Goal: Task Accomplishment & Management: Manage account settings

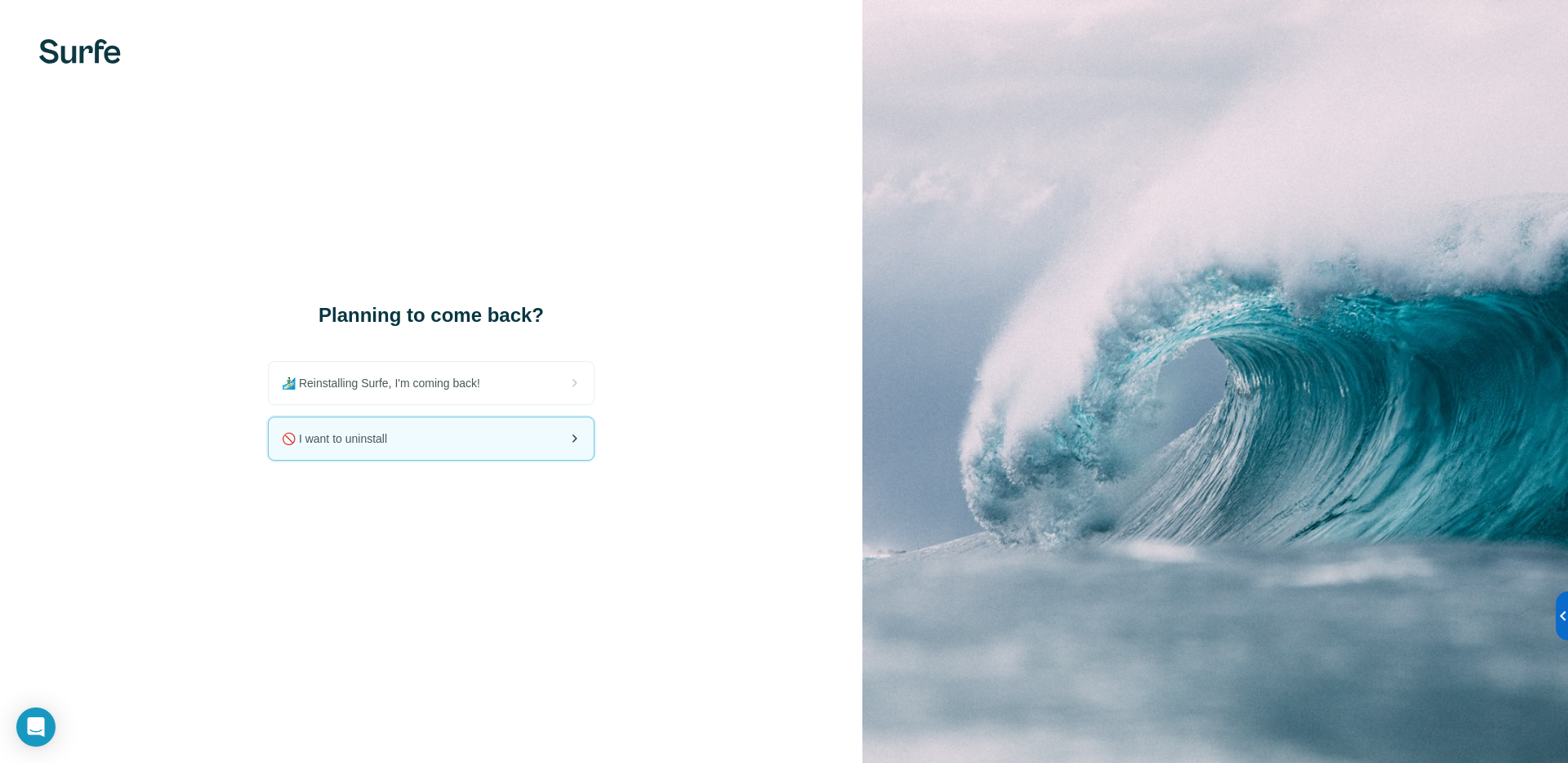
click at [457, 452] on div "🚫 I want to uninstall" at bounding box center [430, 439] width 325 height 42
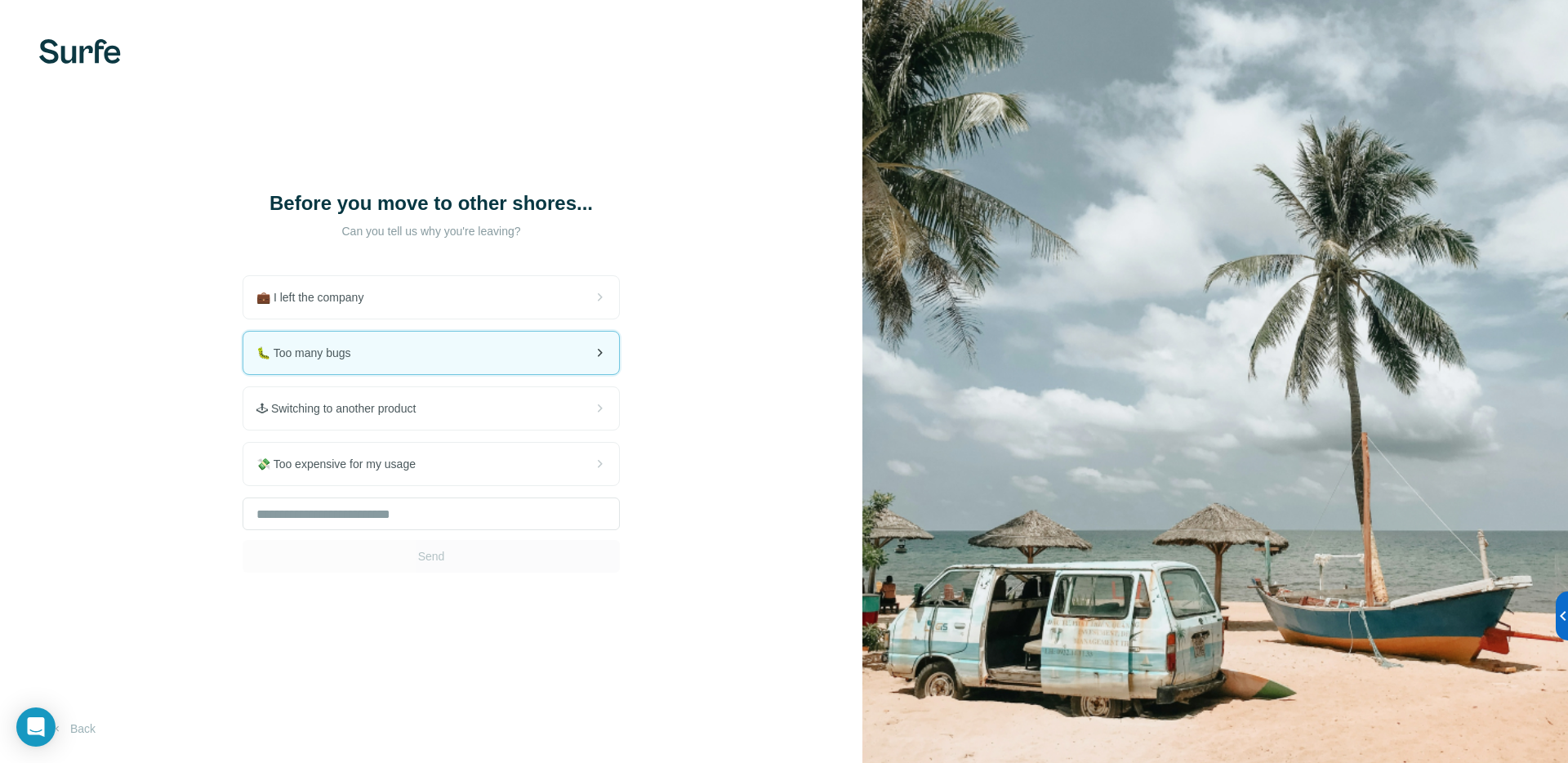
click at [386, 339] on div "🐛 Too many bugs" at bounding box center [431, 353] width 376 height 42
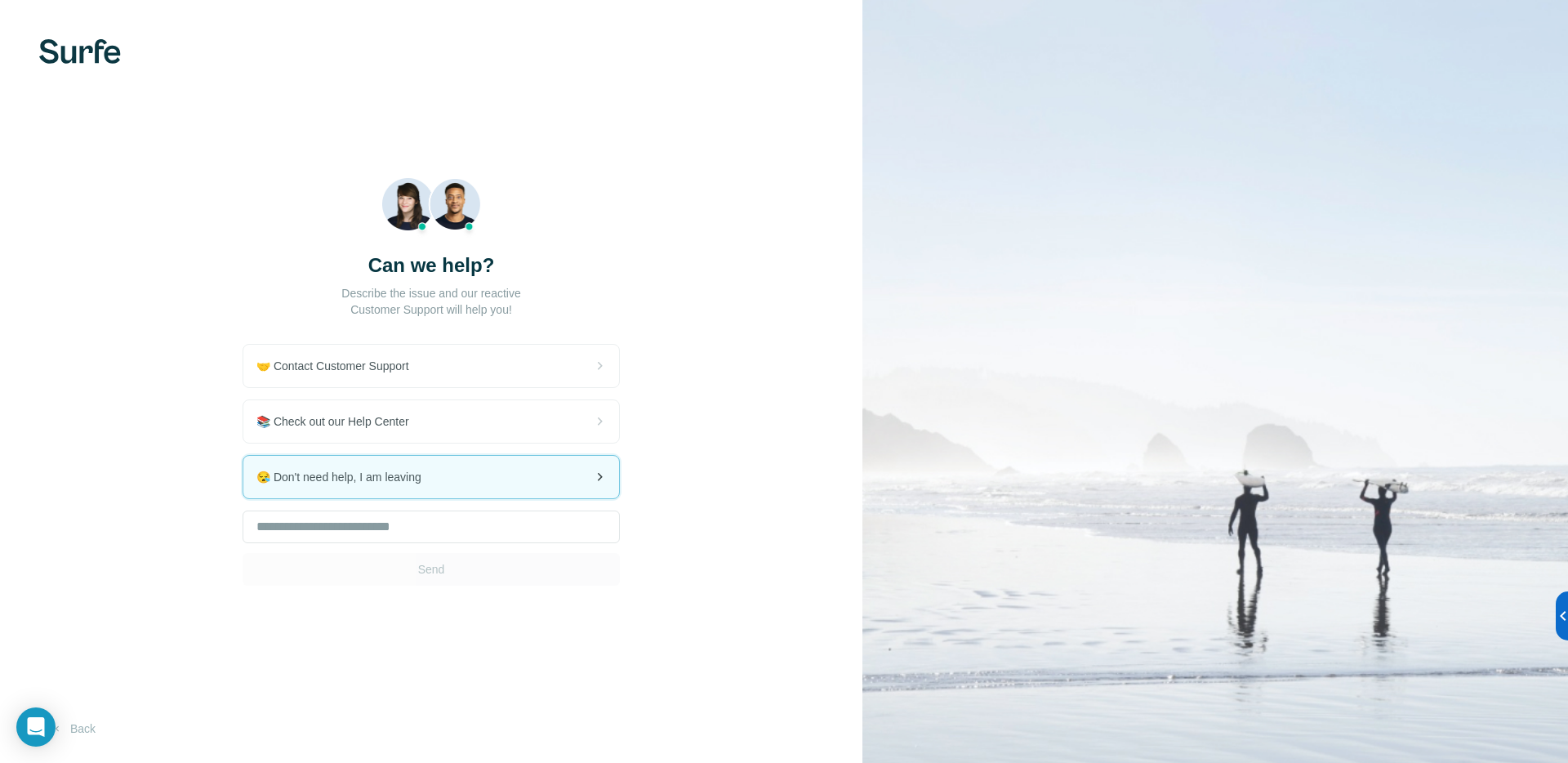
click at [397, 487] on div "😪 Don't need help, I am leaving" at bounding box center [431, 477] width 376 height 42
